Goal: Transaction & Acquisition: Subscribe to service/newsletter

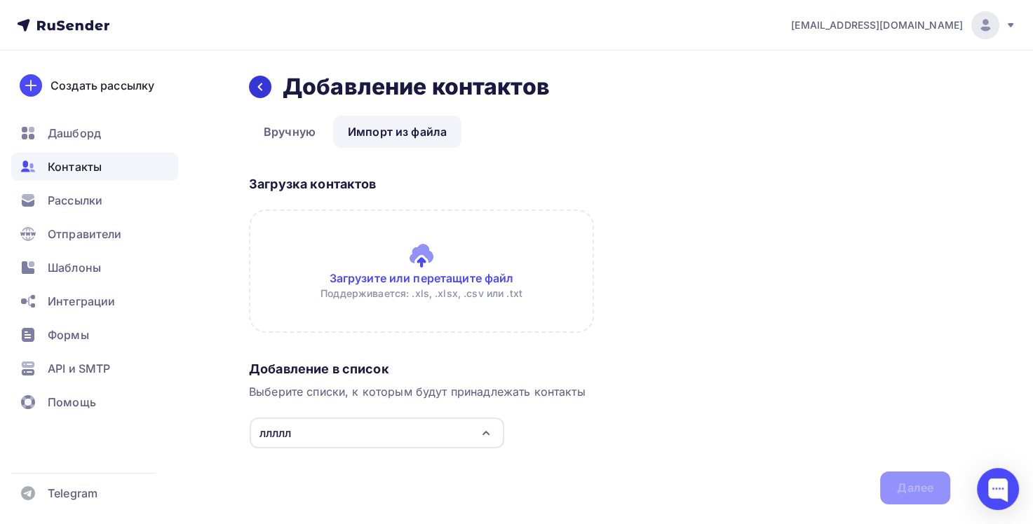
click at [266, 87] on div at bounding box center [260, 87] width 22 height 22
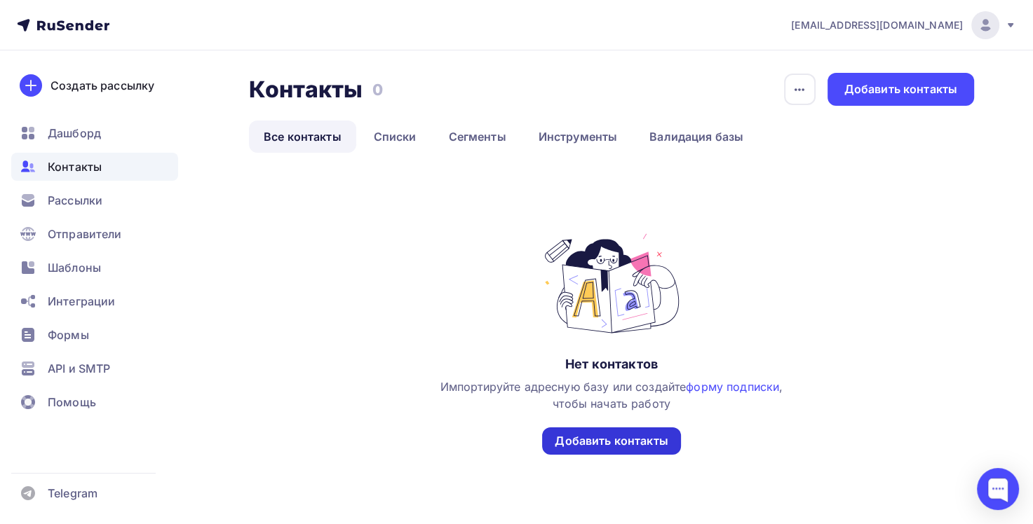
click at [626, 442] on div "Добавить контакты" at bounding box center [611, 441] width 113 height 16
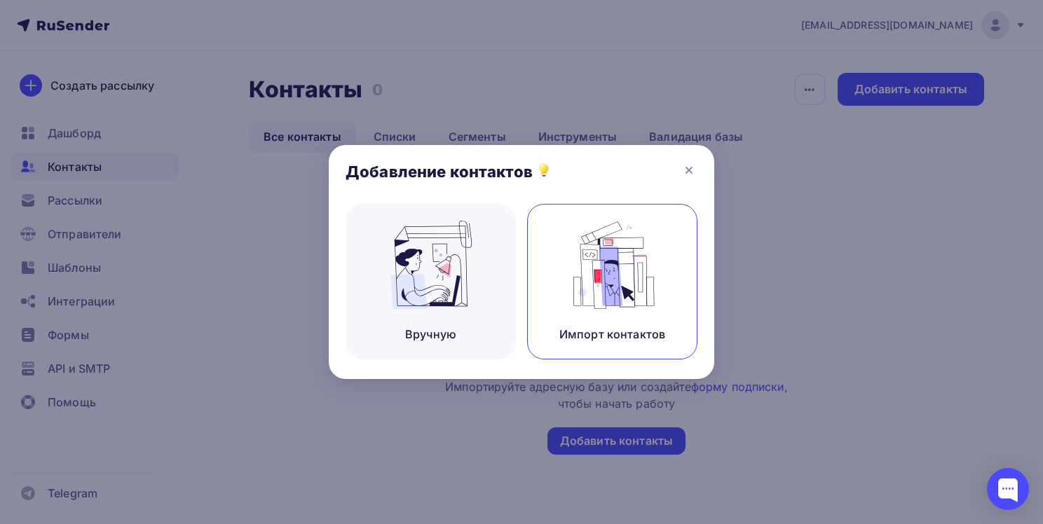
click at [604, 286] on img at bounding box center [613, 265] width 94 height 88
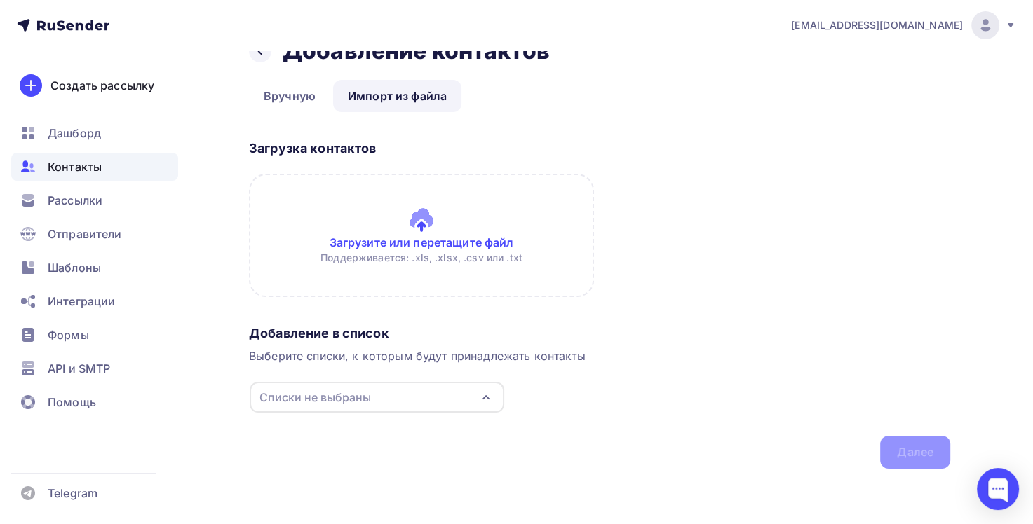
click at [491, 402] on icon "button" at bounding box center [485, 397] width 17 height 17
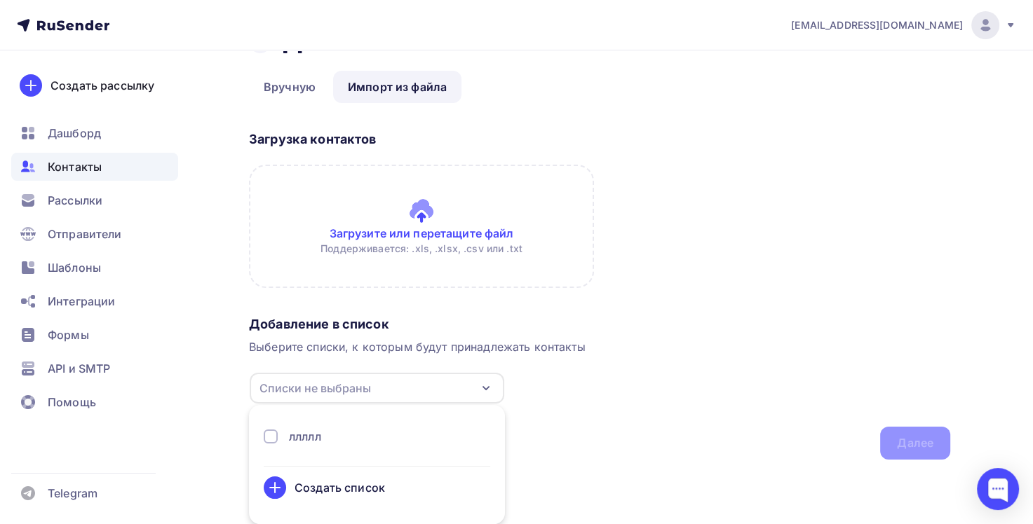
click at [426, 430] on div "ллллл" at bounding box center [377, 436] width 226 height 17
click at [655, 401] on div "Добавление в список Выберите списки, к которым будут принадлежать контакты [GEO…" at bounding box center [599, 385] width 701 height 149
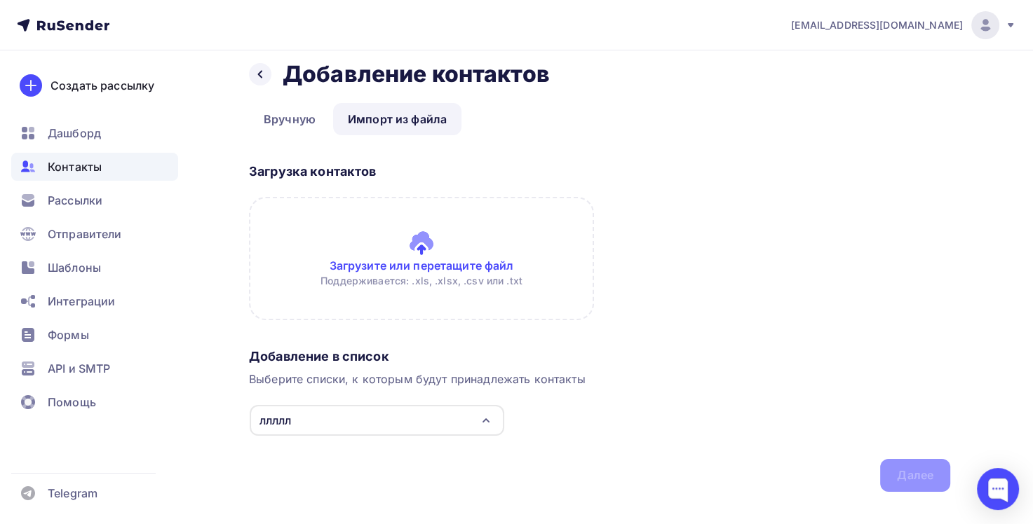
scroll to position [0, 0]
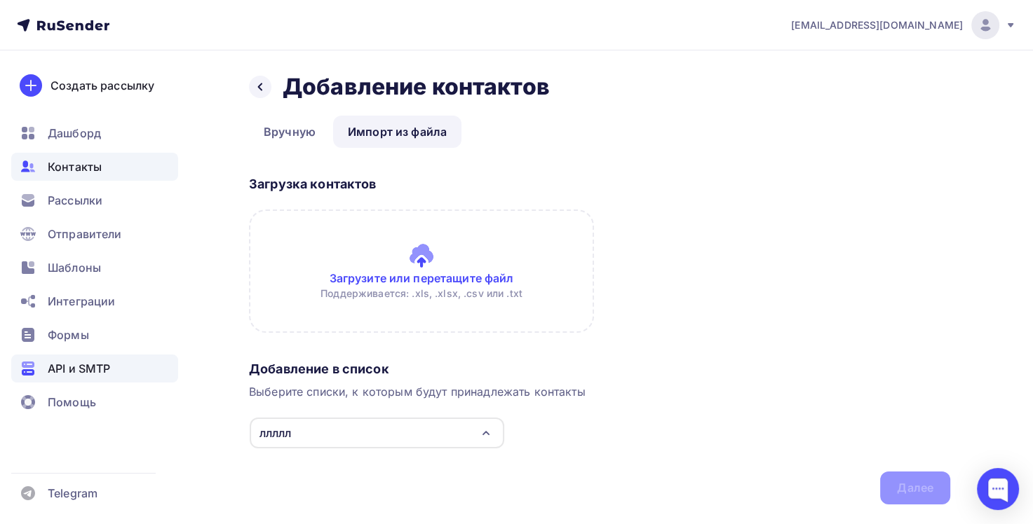
click at [123, 369] on div "API и SMTP" at bounding box center [94, 369] width 167 height 28
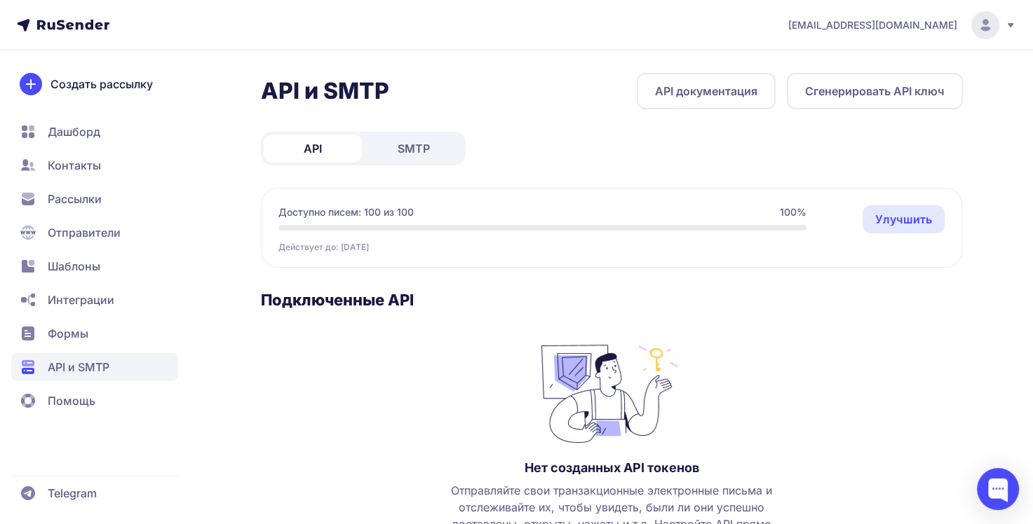
click at [112, 89] on span "Создать рассылку" at bounding box center [101, 84] width 102 height 17
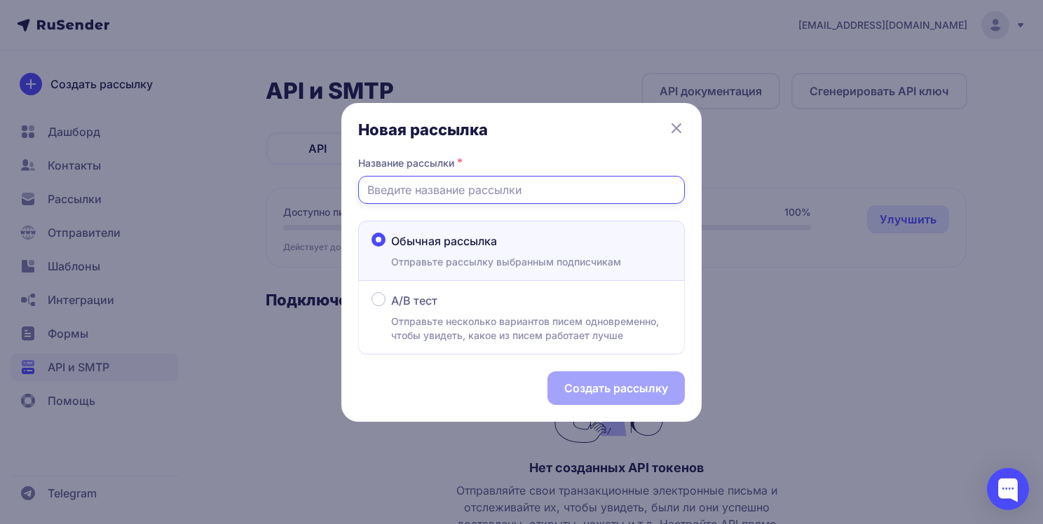
click at [536, 187] on input "text" at bounding box center [521, 190] width 327 height 28
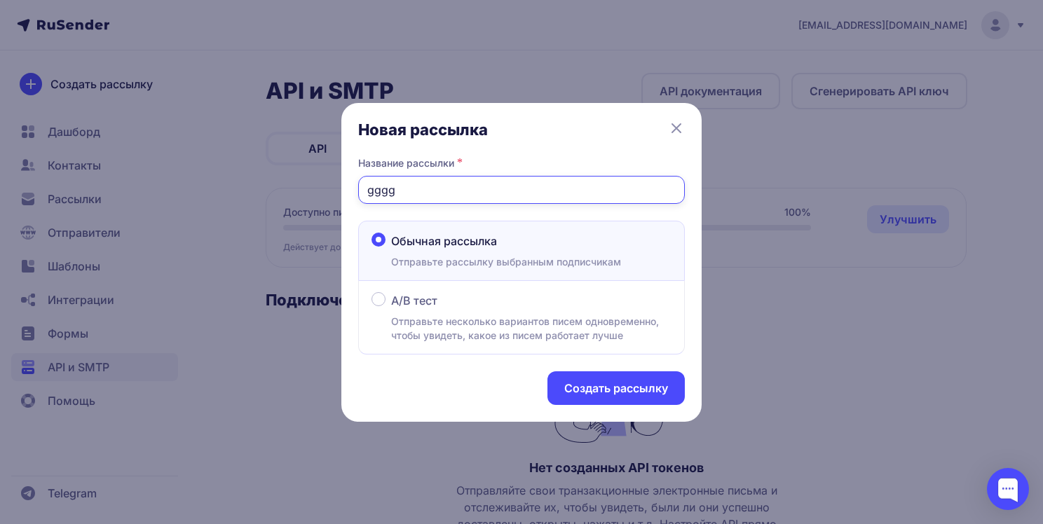
type input "gggg"
click at [522, 320] on span "Отправьте несколько вариантов писем одновременно, чтобы увидеть, какое из писем…" at bounding box center [531, 329] width 280 height 28
click at [0, 0] on input "A/B тест Отправьте несколько вариантов писем одновременно, чтобы увидеть, какое…" at bounding box center [0, 0] width 0 height 0
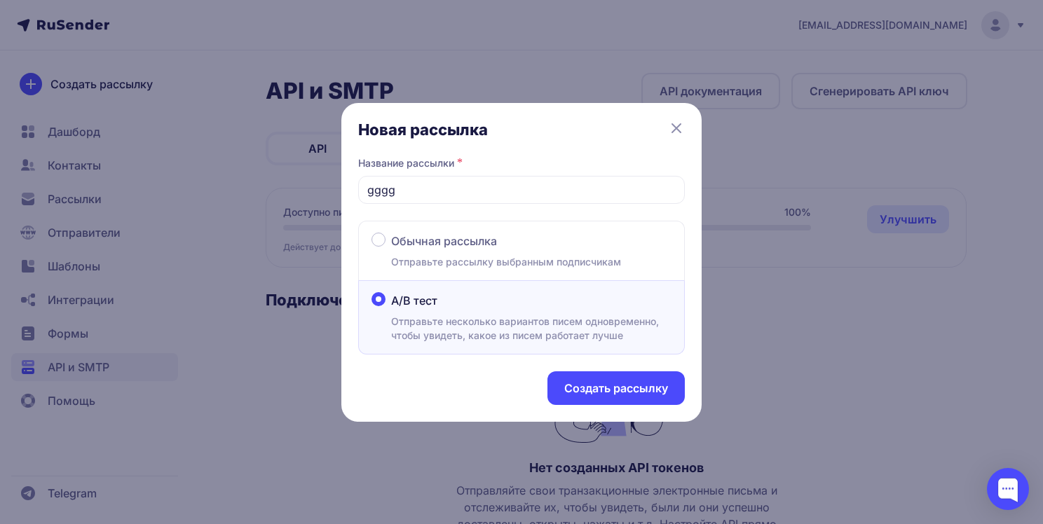
click at [627, 386] on button "Создать рассылку" at bounding box center [616, 389] width 137 height 34
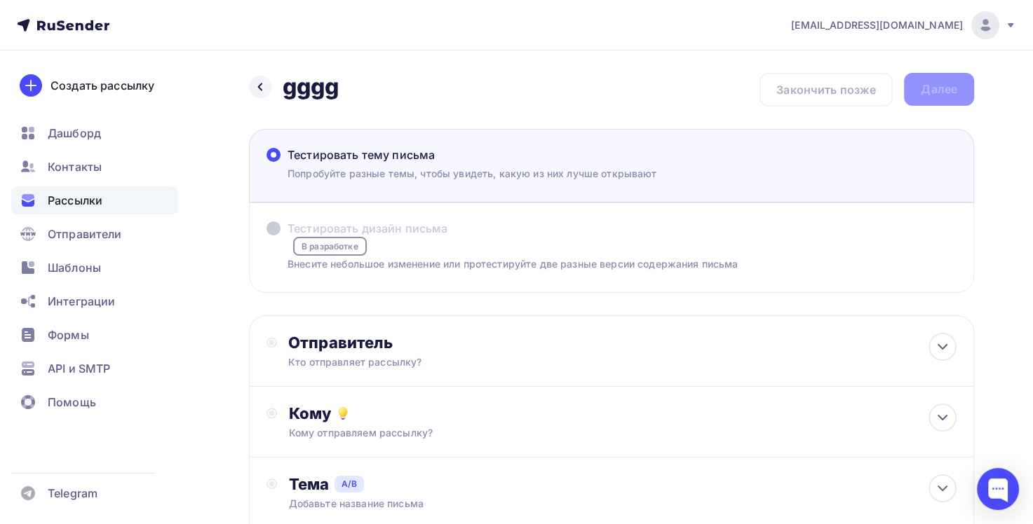
click at [280, 229] on span at bounding box center [273, 229] width 14 height 14
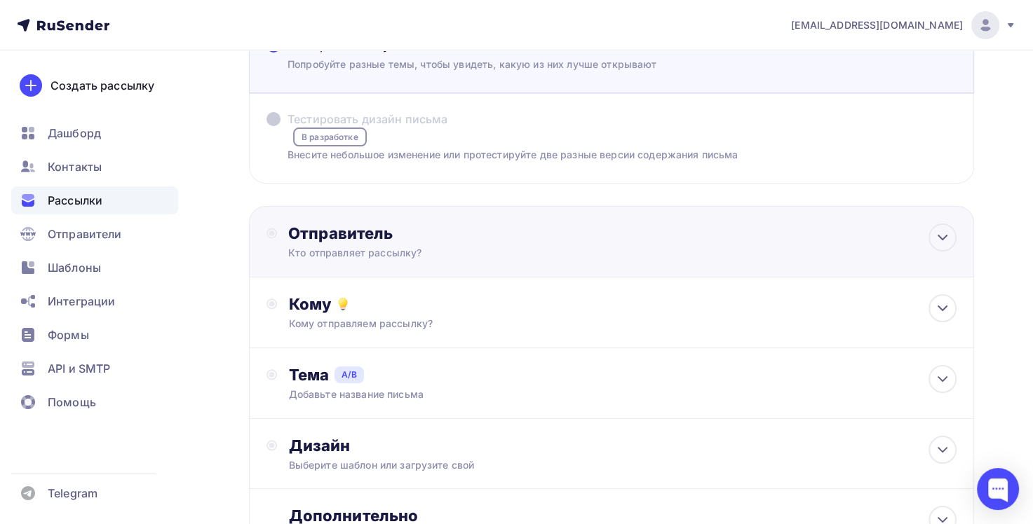
scroll to position [93, 0]
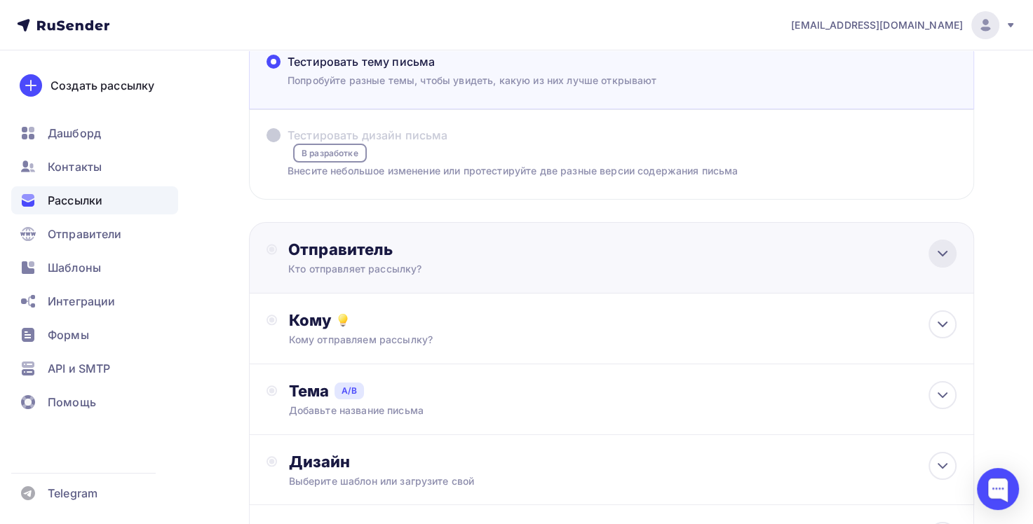
click at [941, 264] on div at bounding box center [942, 254] width 28 height 28
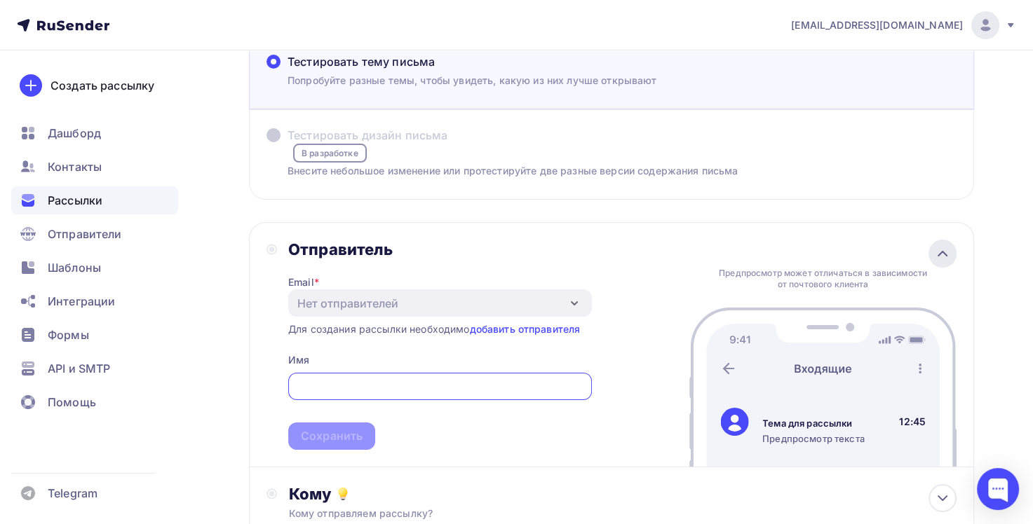
scroll to position [0, 0]
click at [618, 266] on div "Отправитель Email * Нет отправителей Добавить отправителя Для создания рассылки…" at bounding box center [611, 345] width 725 height 246
click at [482, 251] on div "Отправитель" at bounding box center [440, 250] width 304 height 20
click at [543, 209] on div "Назад gggg gggg Закончить позже Далее Тестировать тему письма Попробуйте разные…" at bounding box center [611, 382] width 725 height 805
click at [522, 327] on link "добавить отправителя" at bounding box center [524, 330] width 111 height 12
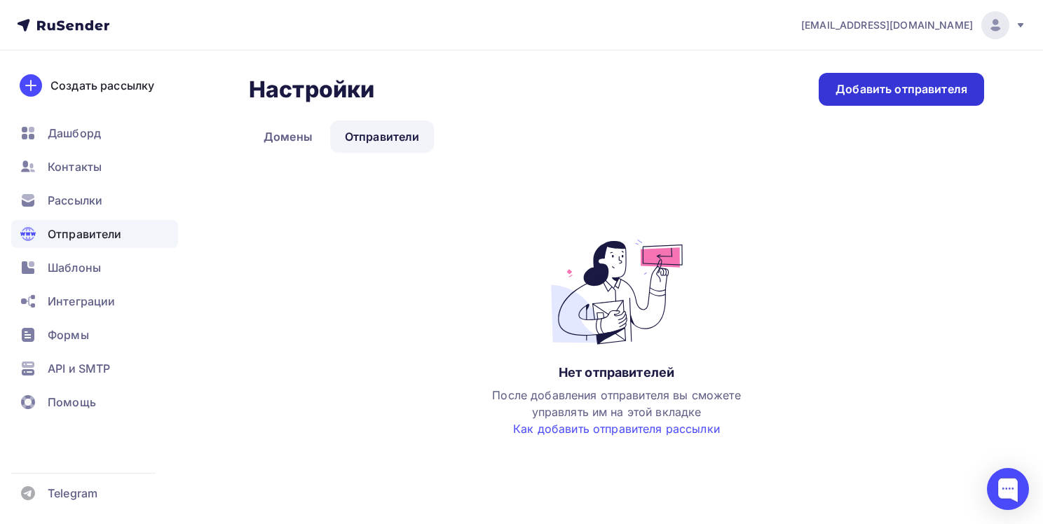
click at [861, 100] on div "Добавить отправителя" at bounding box center [901, 89] width 165 height 33
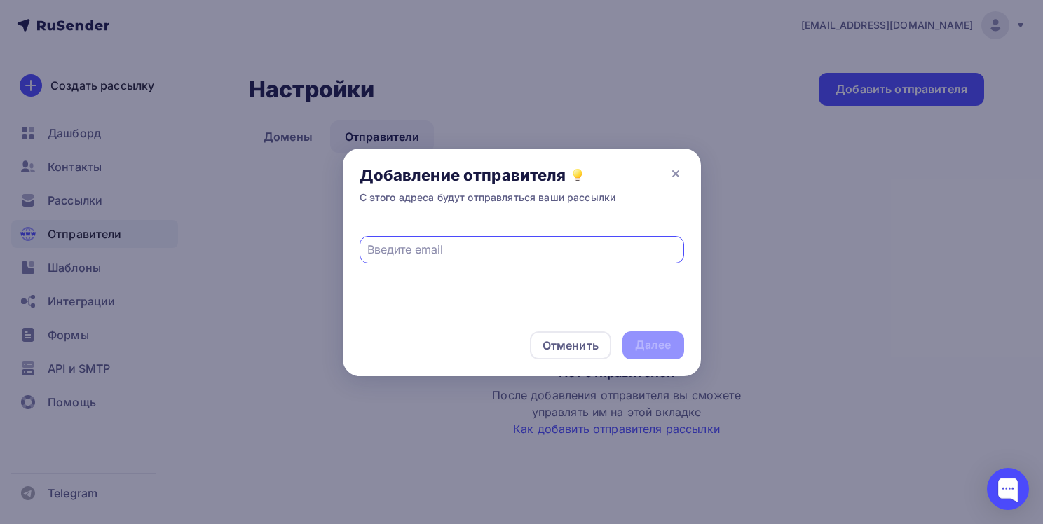
click at [650, 250] on input "text" at bounding box center [521, 249] width 308 height 17
type input "[EMAIL_ADDRESS][DOMAIN_NAME]"
click at [627, 329] on div "Отменить Далее" at bounding box center [522, 346] width 358 height 62
click at [653, 351] on div "Далее" at bounding box center [653, 345] width 36 height 16
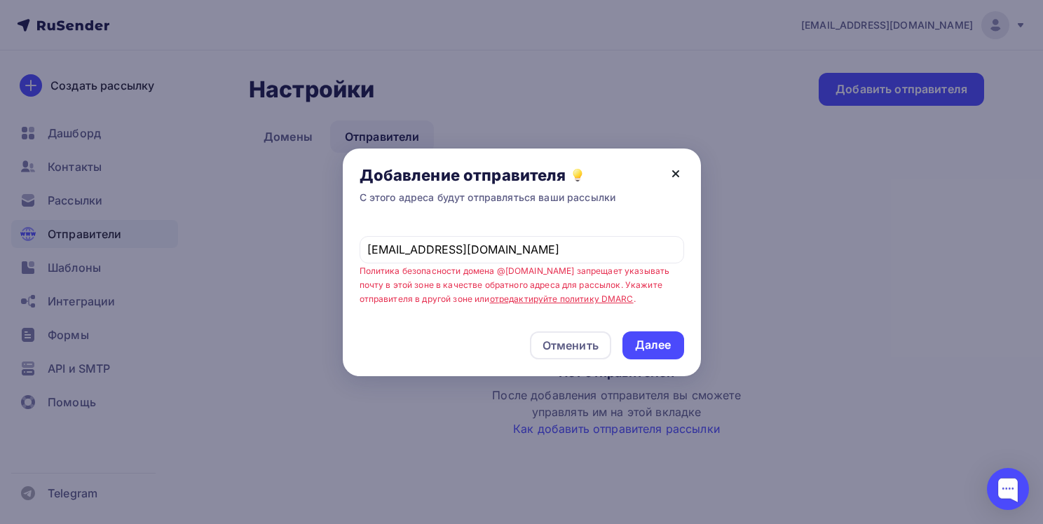
click at [679, 175] on icon at bounding box center [675, 173] width 17 height 17
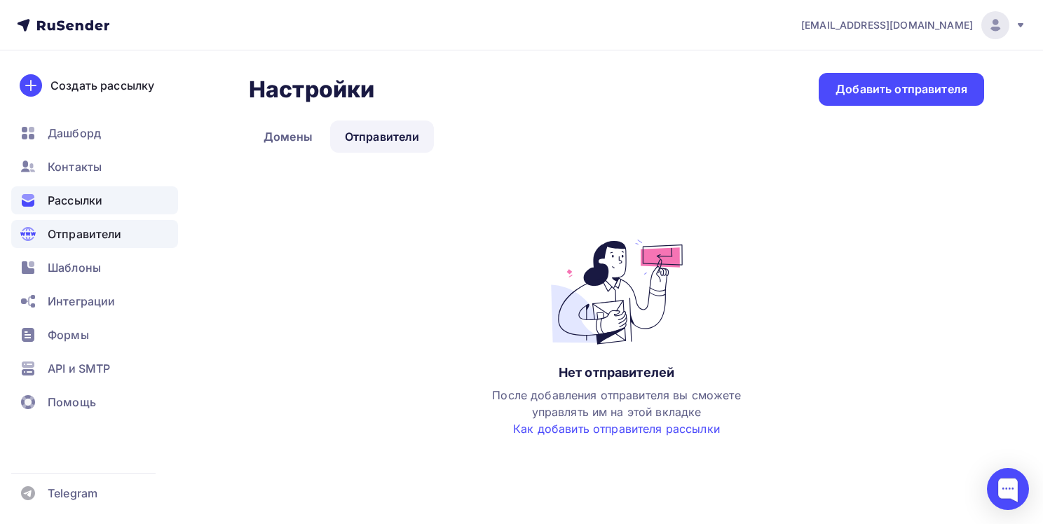
drag, startPoint x: 91, startPoint y: 215, endPoint x: 93, endPoint y: 208, distance: 7.3
click at [91, 214] on ul "Дашборд Контакты Рассылки Отправители Шаблоны Интеграции Формы API и SMTP Помощь" at bounding box center [94, 271] width 167 height 305
click at [93, 206] on span "Рассылки" at bounding box center [75, 200] width 55 height 17
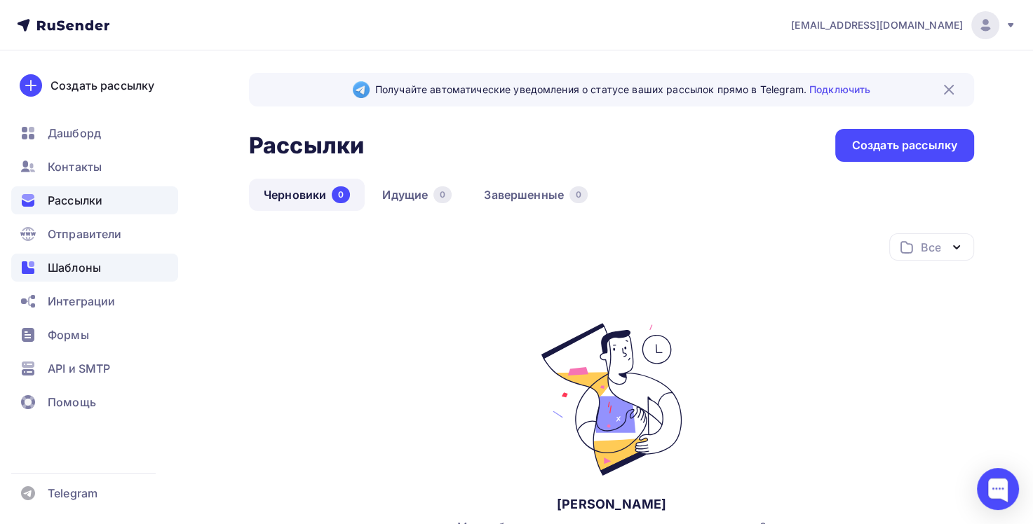
click at [107, 274] on div "Шаблоны" at bounding box center [94, 268] width 167 height 28
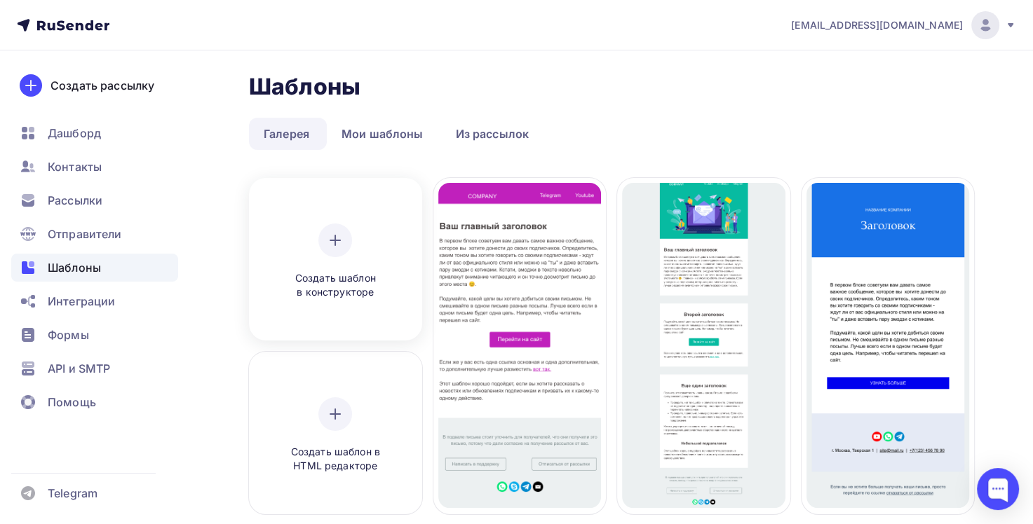
click at [339, 244] on icon at bounding box center [335, 240] width 17 height 17
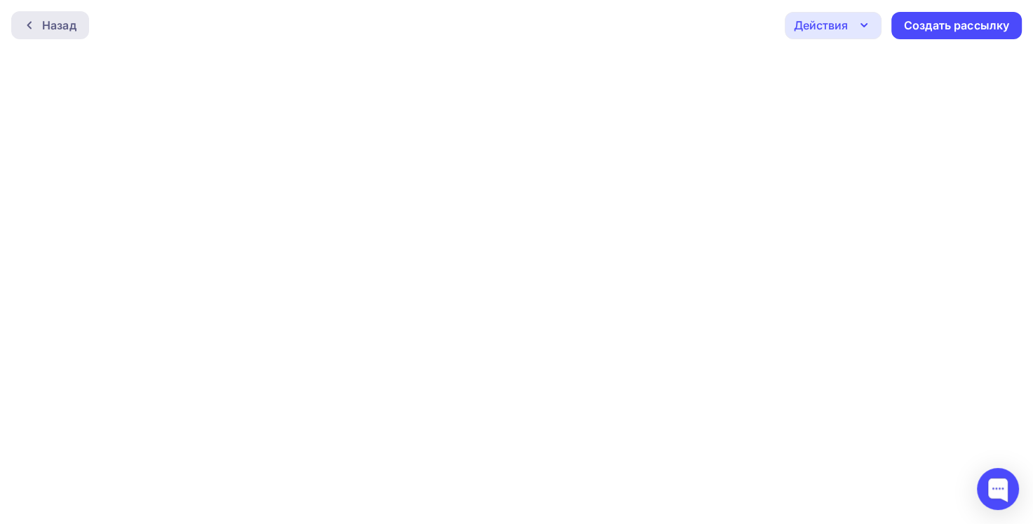
click at [42, 20] on div "Назад" at bounding box center [59, 25] width 34 height 17
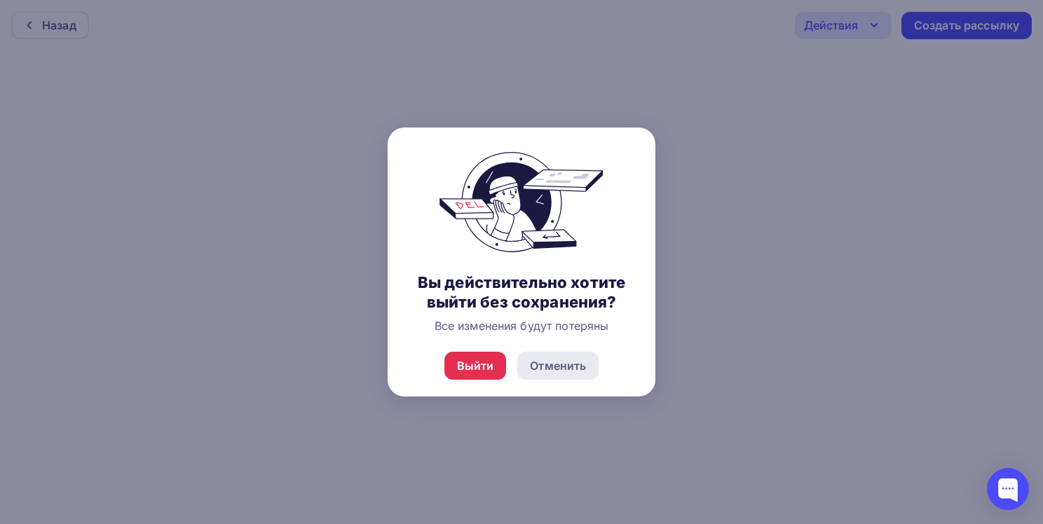
click at [562, 363] on div "Отменить" at bounding box center [558, 366] width 56 height 17
